Goal: Navigation & Orientation: Find specific page/section

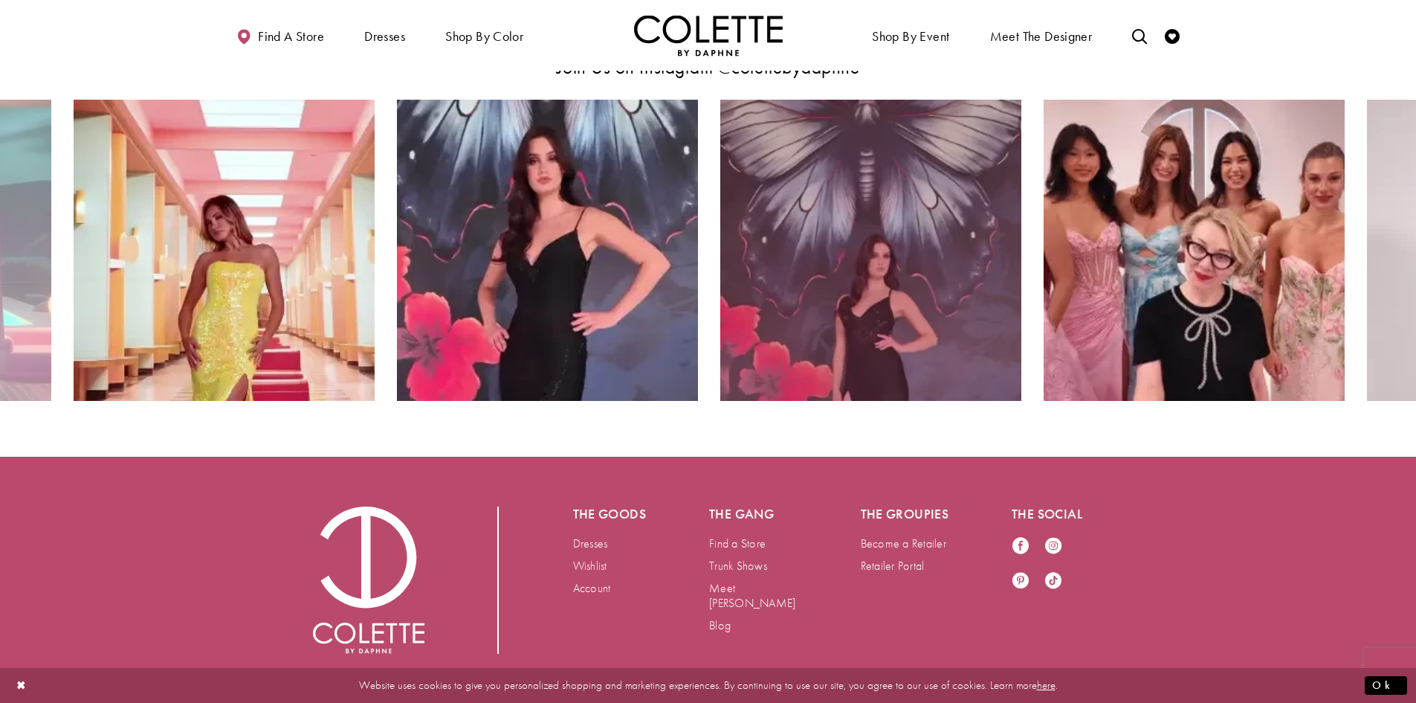
scroll to position [3050, 0]
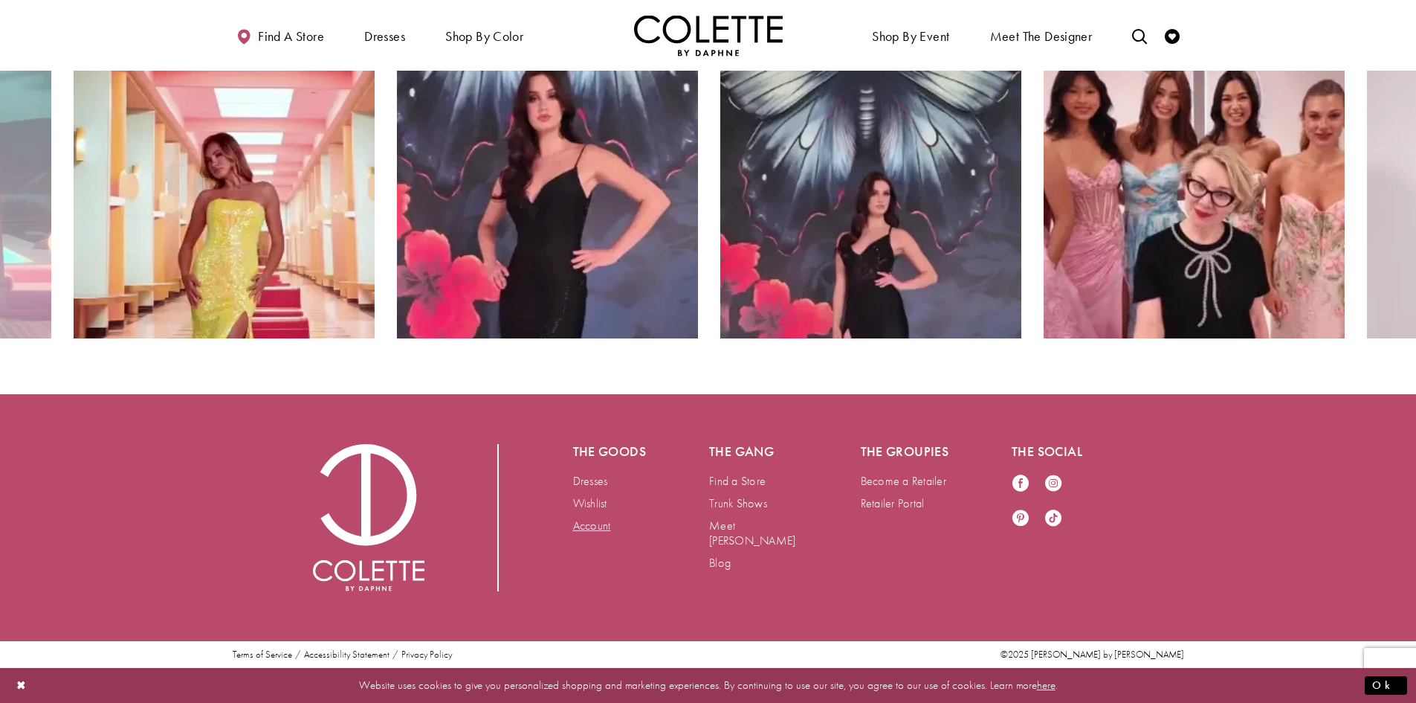
click at [578, 520] on link "Account" at bounding box center [592, 525] width 38 height 16
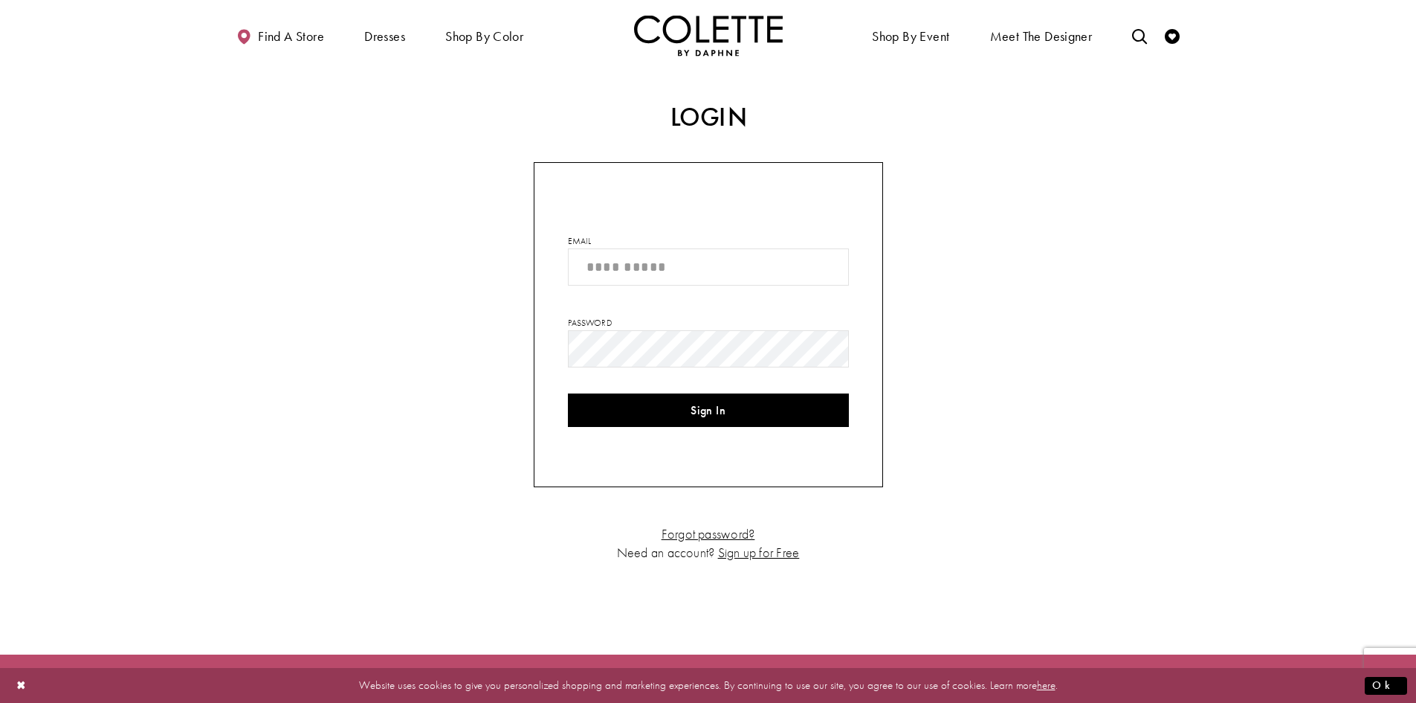
click at [714, 39] on img "Visit Home Page" at bounding box center [708, 35] width 149 height 41
click at [1045, 39] on span "Meet the designer" at bounding box center [1041, 36] width 103 height 15
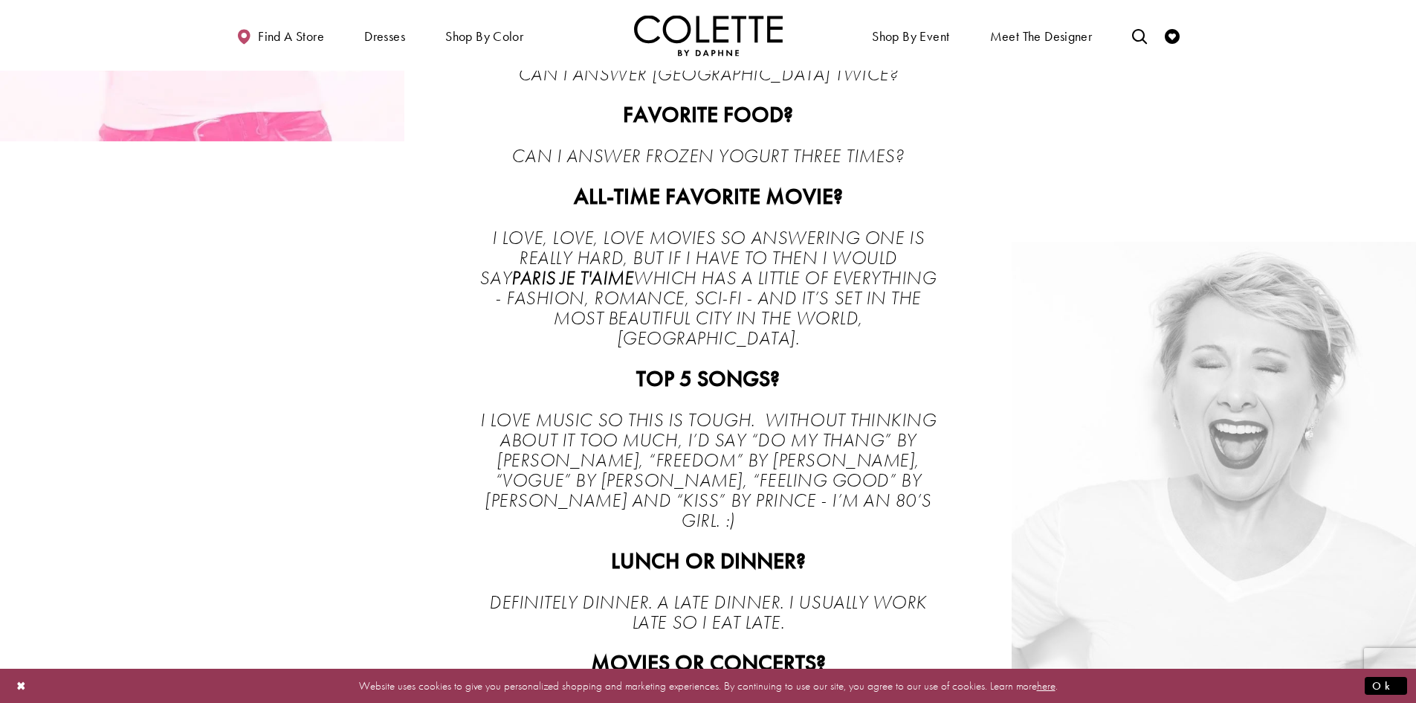
scroll to position [3176, 0]
